Goal: Find specific page/section: Find specific page/section

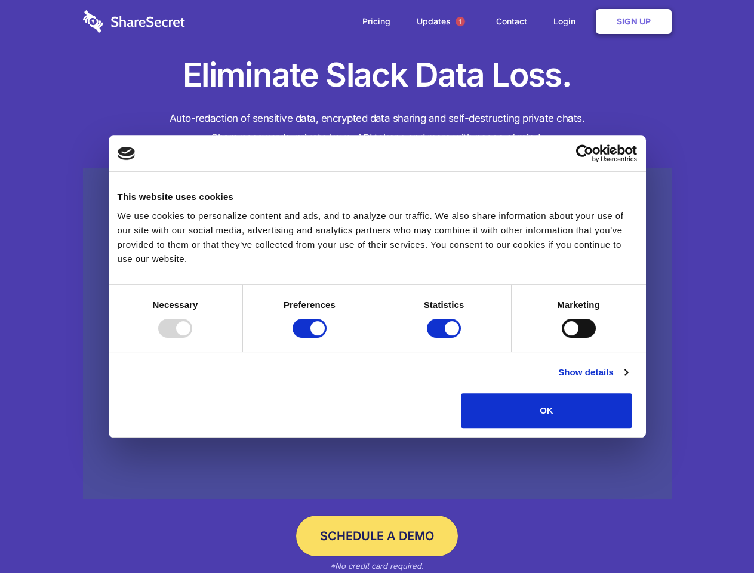
click at [192, 338] on div at bounding box center [175, 328] width 34 height 19
click at [326, 338] on input "Preferences" at bounding box center [309, 328] width 34 height 19
checkbox input "false"
click at [445, 338] on input "Statistics" at bounding box center [444, 328] width 34 height 19
checkbox input "false"
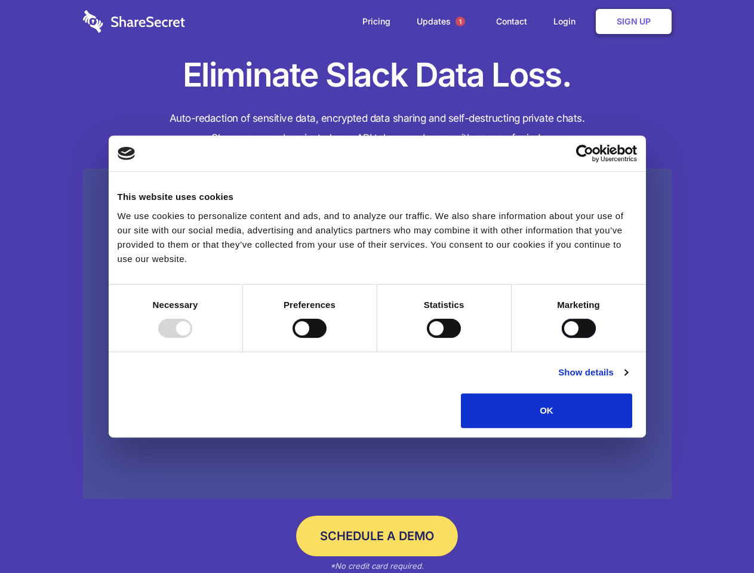
click at [562, 338] on input "Marketing" at bounding box center [579, 328] width 34 height 19
checkbox input "true"
click at [627, 380] on link "Show details" at bounding box center [592, 372] width 69 height 14
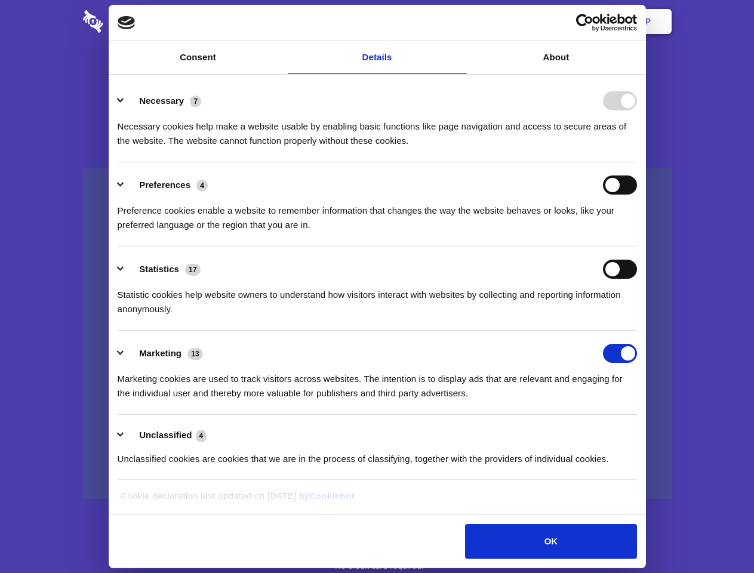
click at [637, 162] on li "Necessary 7 Necessary cookies help make a website usable by enabling basic func…" at bounding box center [377, 120] width 519 height 84
click at [460, 21] on span "1" at bounding box center [460, 22] width 10 height 10
